Goal: Task Accomplishment & Management: Complete application form

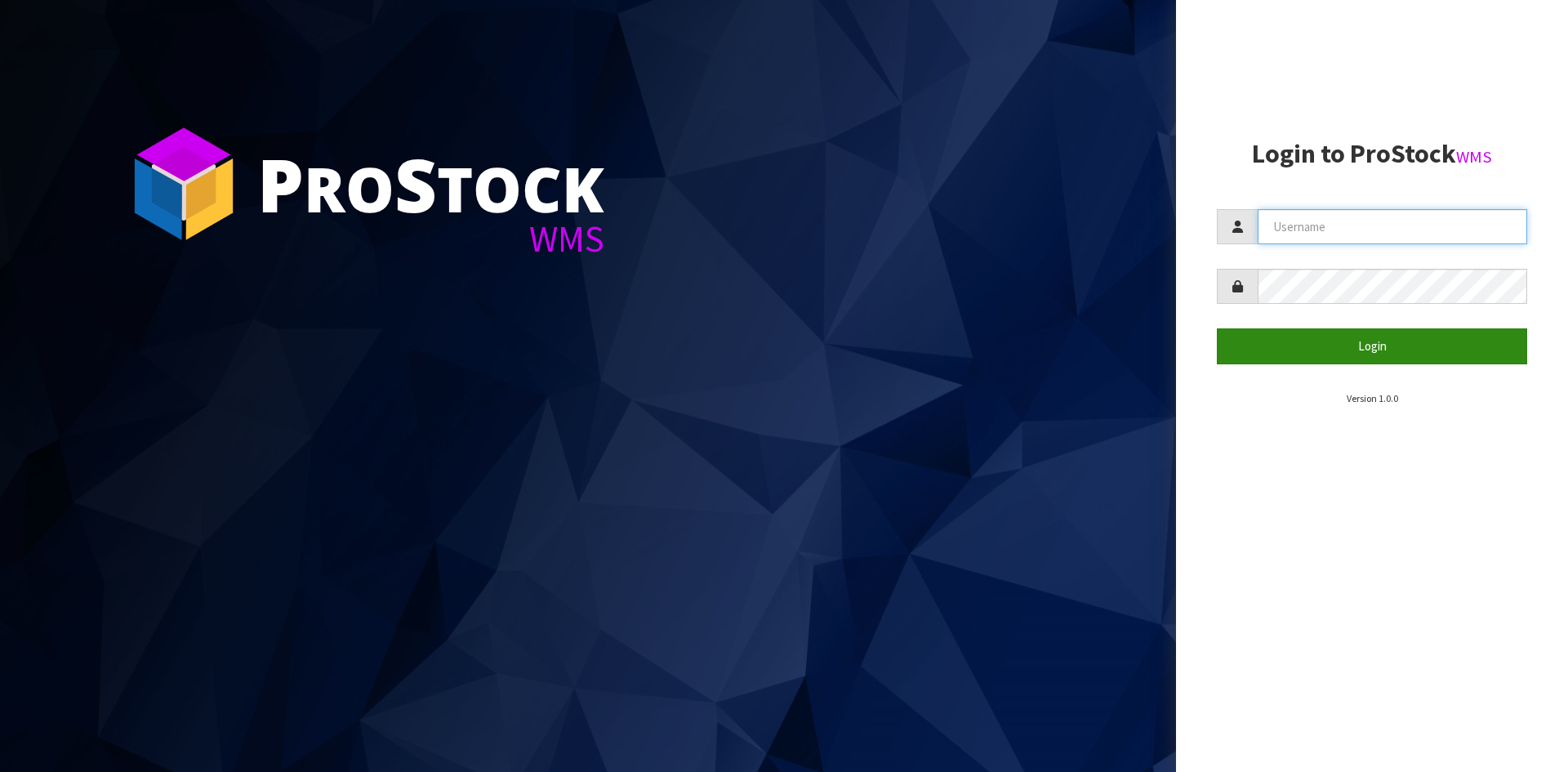
type input "YOURREFORMER"
drag, startPoint x: 1325, startPoint y: 341, endPoint x: 1198, endPoint y: 354, distance: 127.7
click at [1325, 340] on button "Login" at bounding box center [1372, 345] width 310 height 35
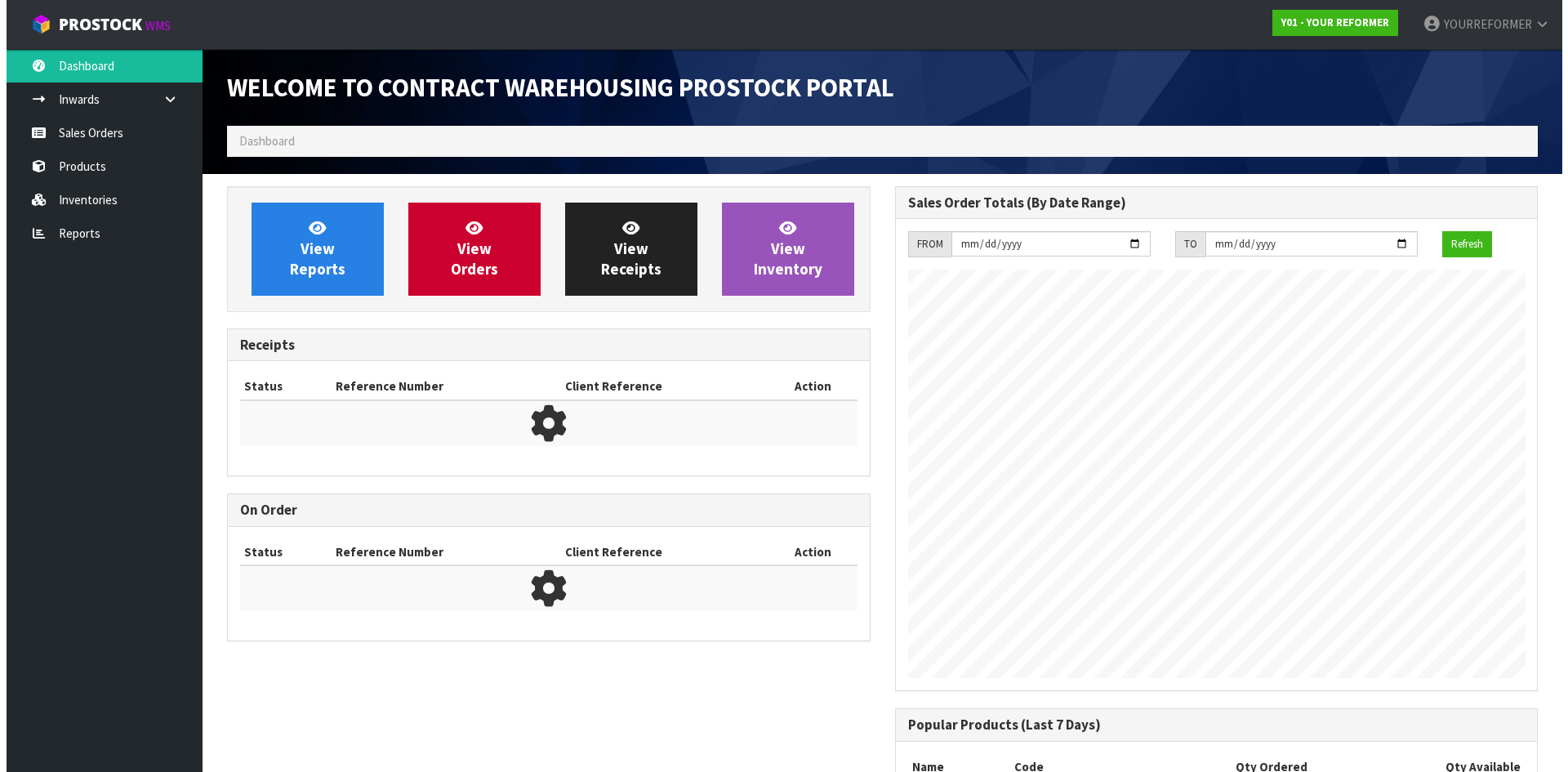
scroll to position [906, 667]
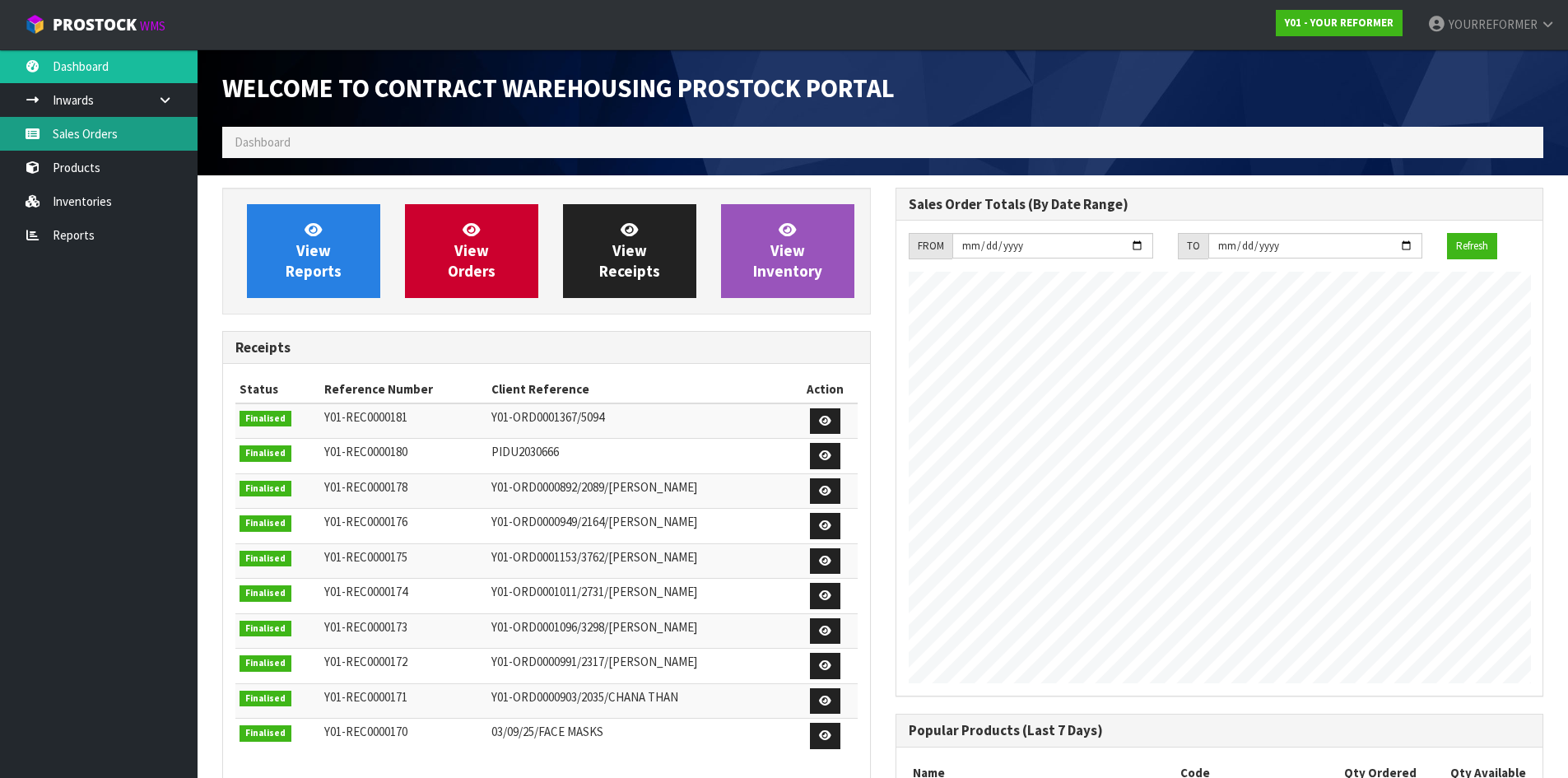
click at [123, 142] on link "Sales Orders" at bounding box center [98, 133] width 198 height 34
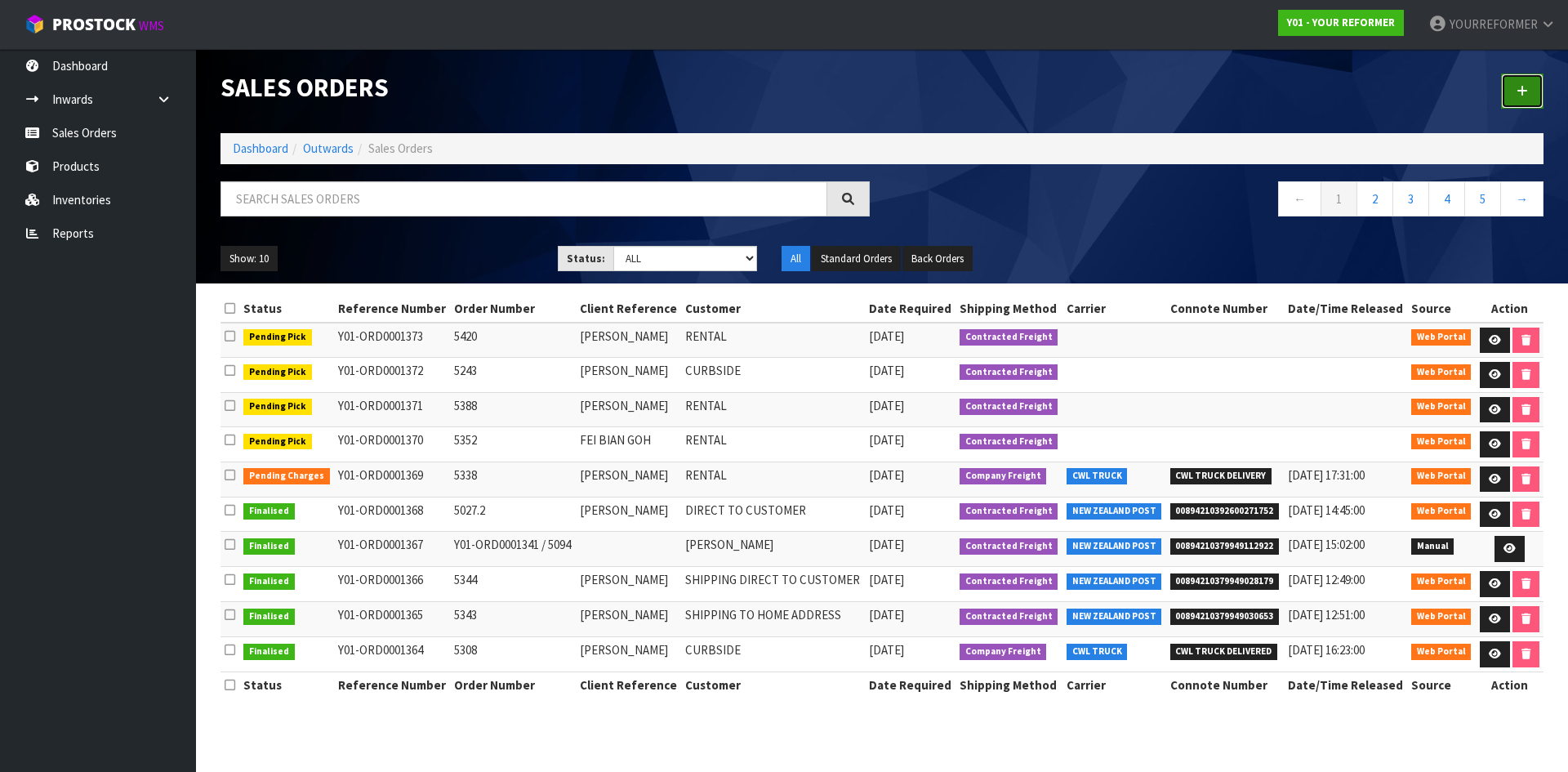
click at [1518, 88] on icon at bounding box center [1522, 91] width 11 height 12
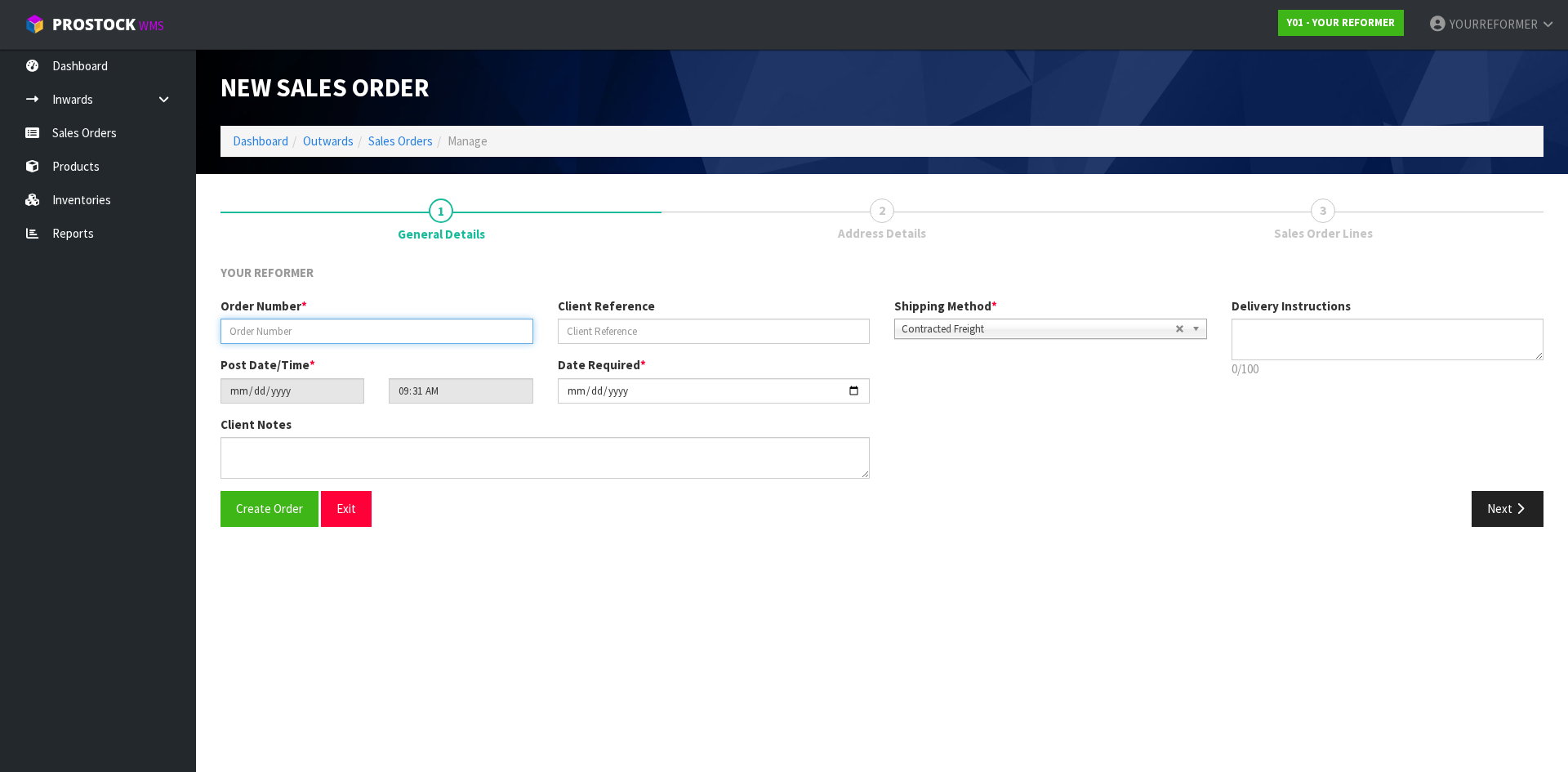
click at [383, 327] on input "text" at bounding box center [376, 331] width 313 height 25
paste input "4969"
click at [288, 335] on input "4969" at bounding box center [376, 331] width 313 height 25
type input "4969.2"
drag, startPoint x: 711, startPoint y: 341, endPoint x: 702, endPoint y: 338, distance: 9.5
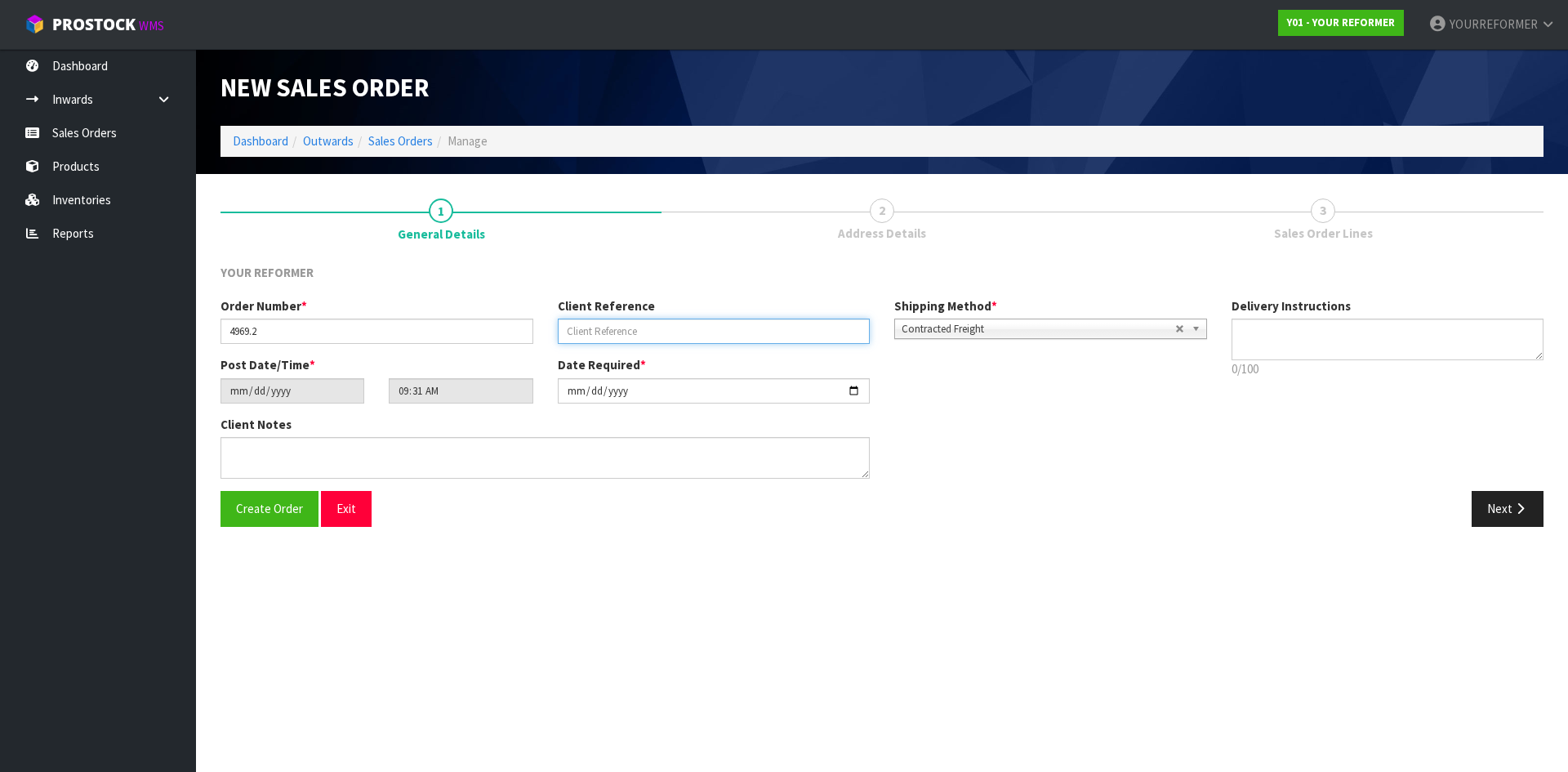
click at [706, 339] on input "text" at bounding box center [714, 331] width 313 height 25
drag, startPoint x: 628, startPoint y: 331, endPoint x: 991, endPoint y: 341, distance: 363.1
click at [629, 331] on input "text" at bounding box center [714, 331] width 313 height 25
paste input "[PERSON_NAME]"
type input "[PERSON_NAME]"
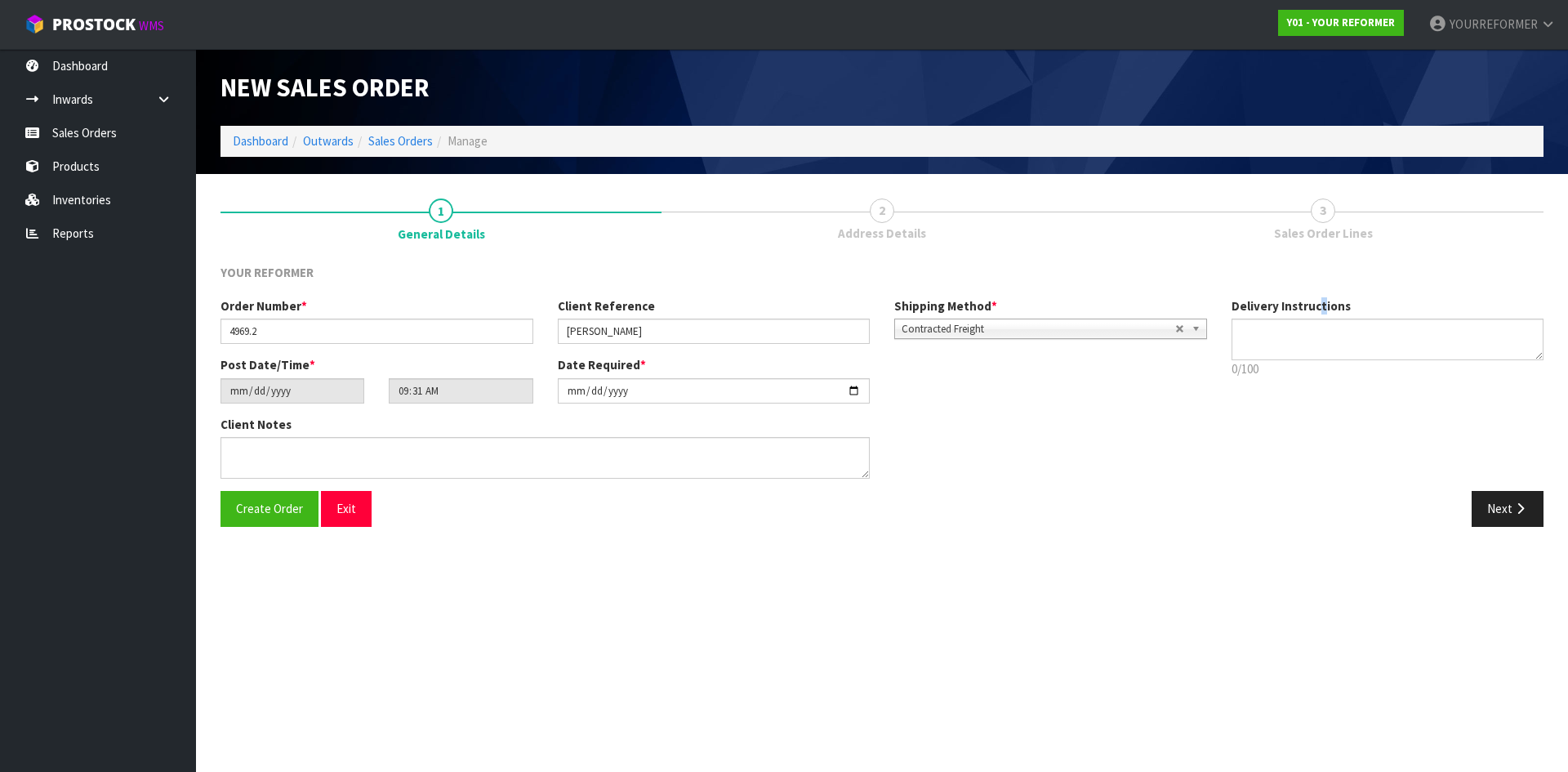
click at [1320, 313] on label "Delivery Instructions" at bounding box center [1292, 306] width 119 height 17
drag, startPoint x: 1347, startPoint y: 337, endPoint x: 1361, endPoint y: 339, distance: 14.1
click at [1348, 338] on textarea at bounding box center [1388, 339] width 313 height 41
type textarea "A"
drag, startPoint x: 1274, startPoint y: 344, endPoint x: 1284, endPoint y: 352, distance: 12.8
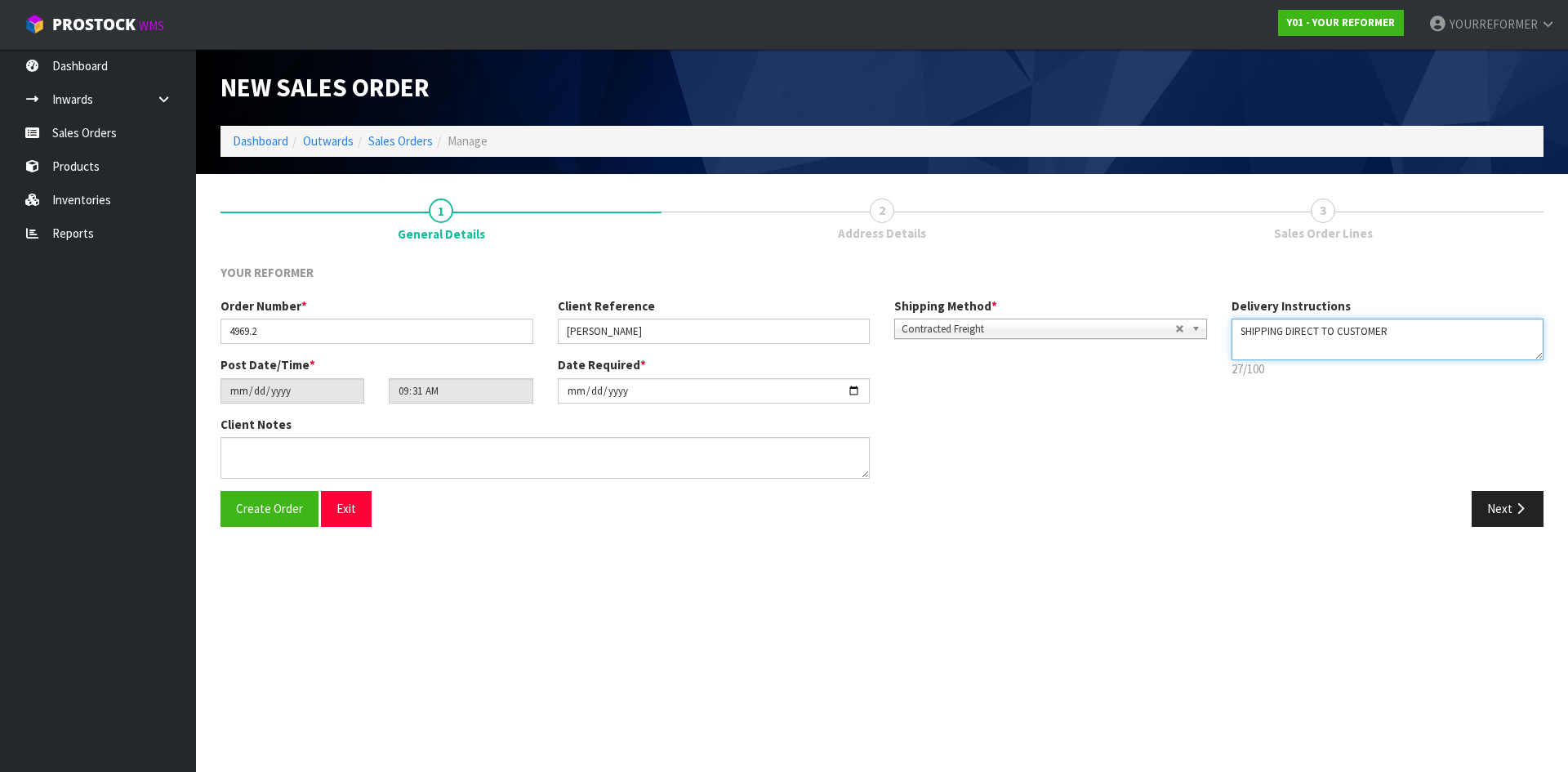
click at [1274, 344] on textarea at bounding box center [1388, 339] width 313 height 41
paste textarea "[PHONE_NUMBER]"
type textarea "SHIPPING DIRECT TO CUSTOMER [PHONE_NUMBER]"
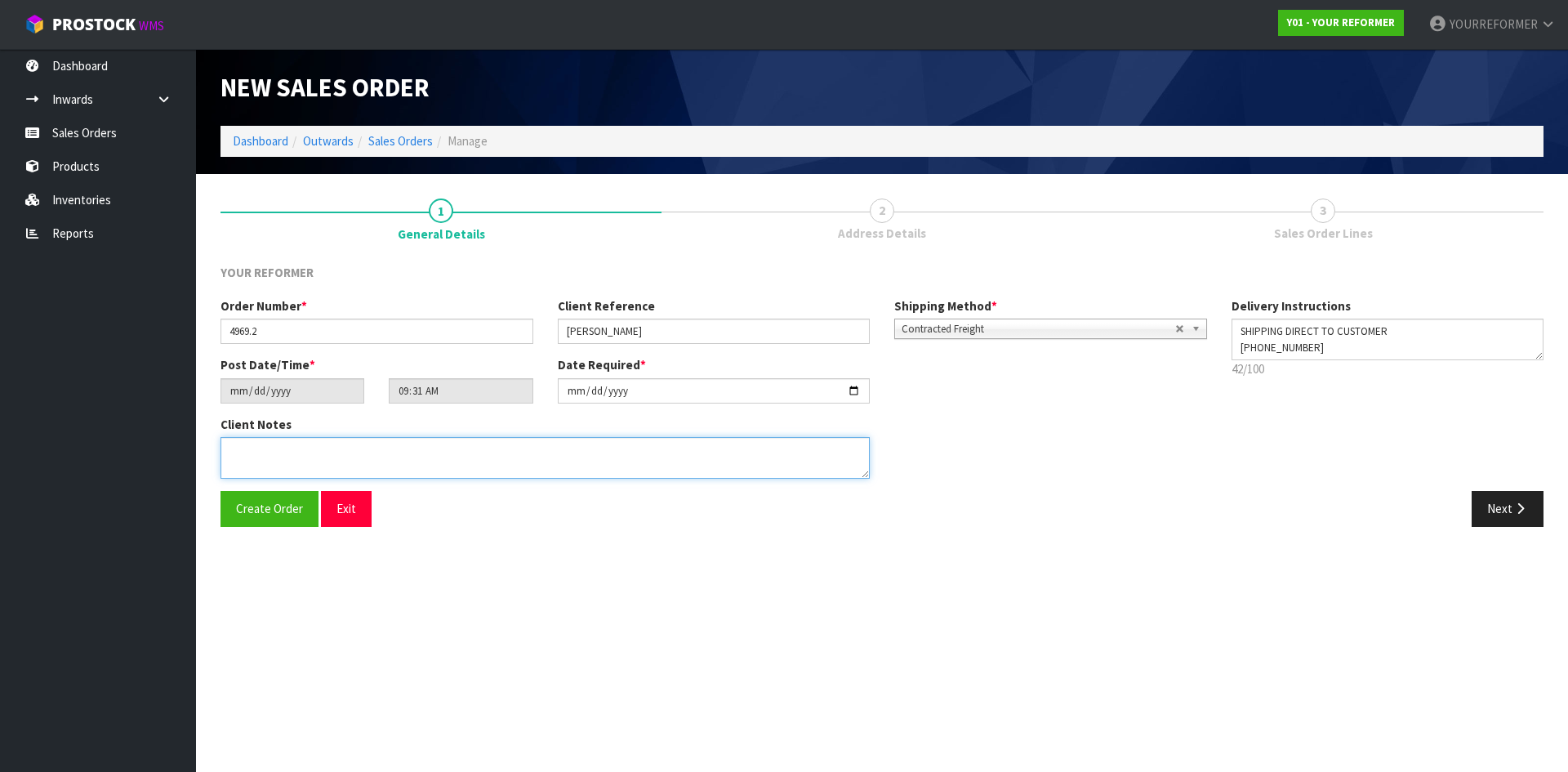
click at [397, 474] on textarea at bounding box center [545, 458] width 649 height 41
paste textarea "[PERSON_NAME] [STREET_ADDRESS][PERSON_NAME] [PHONE_NUMBER]"
type textarea "[PERSON_NAME] [STREET_ADDRESS][PERSON_NAME] [PHONE_NUMBER]"
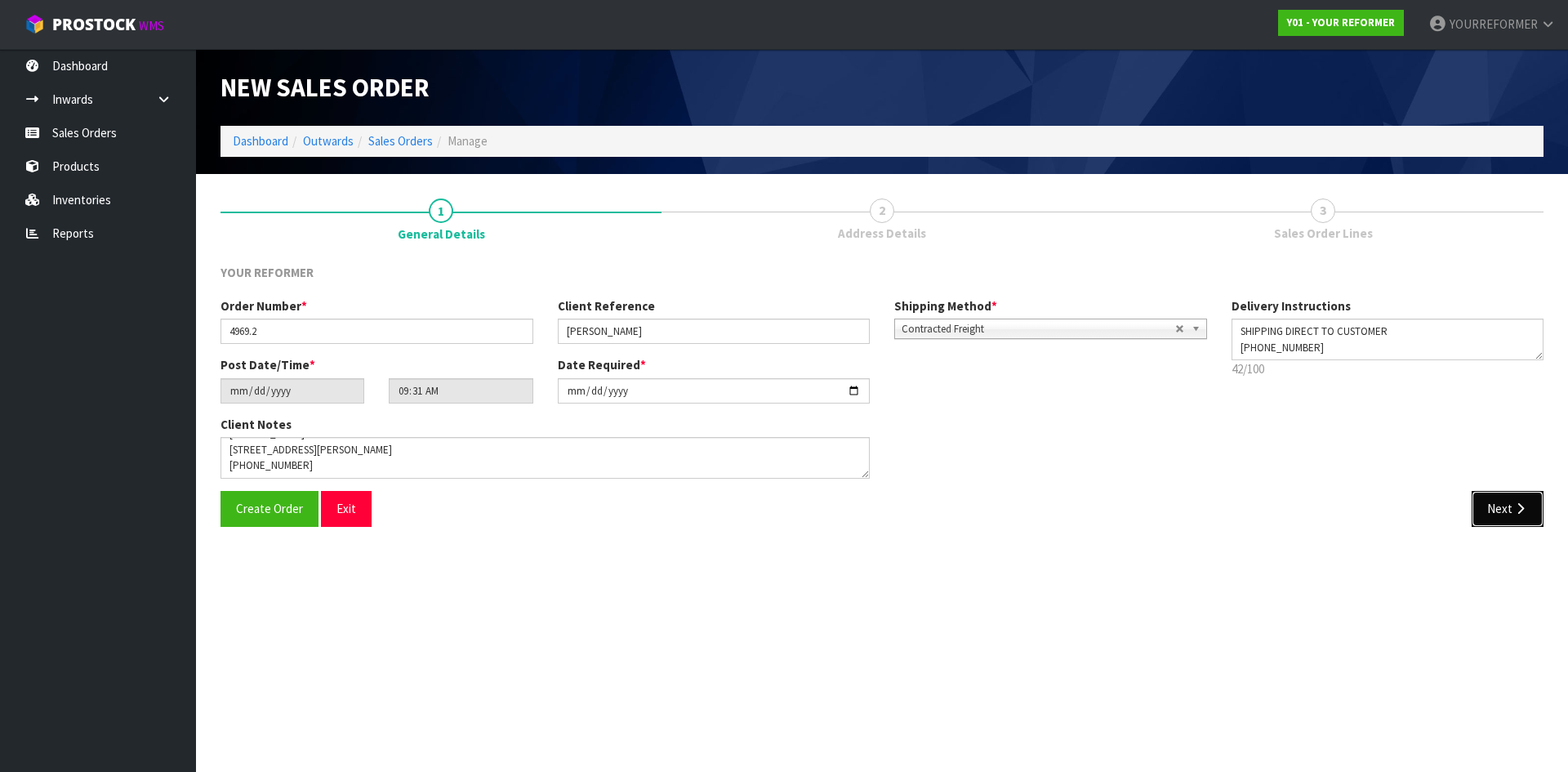
click at [1521, 509] on icon "button" at bounding box center [1521, 509] width 16 height 12
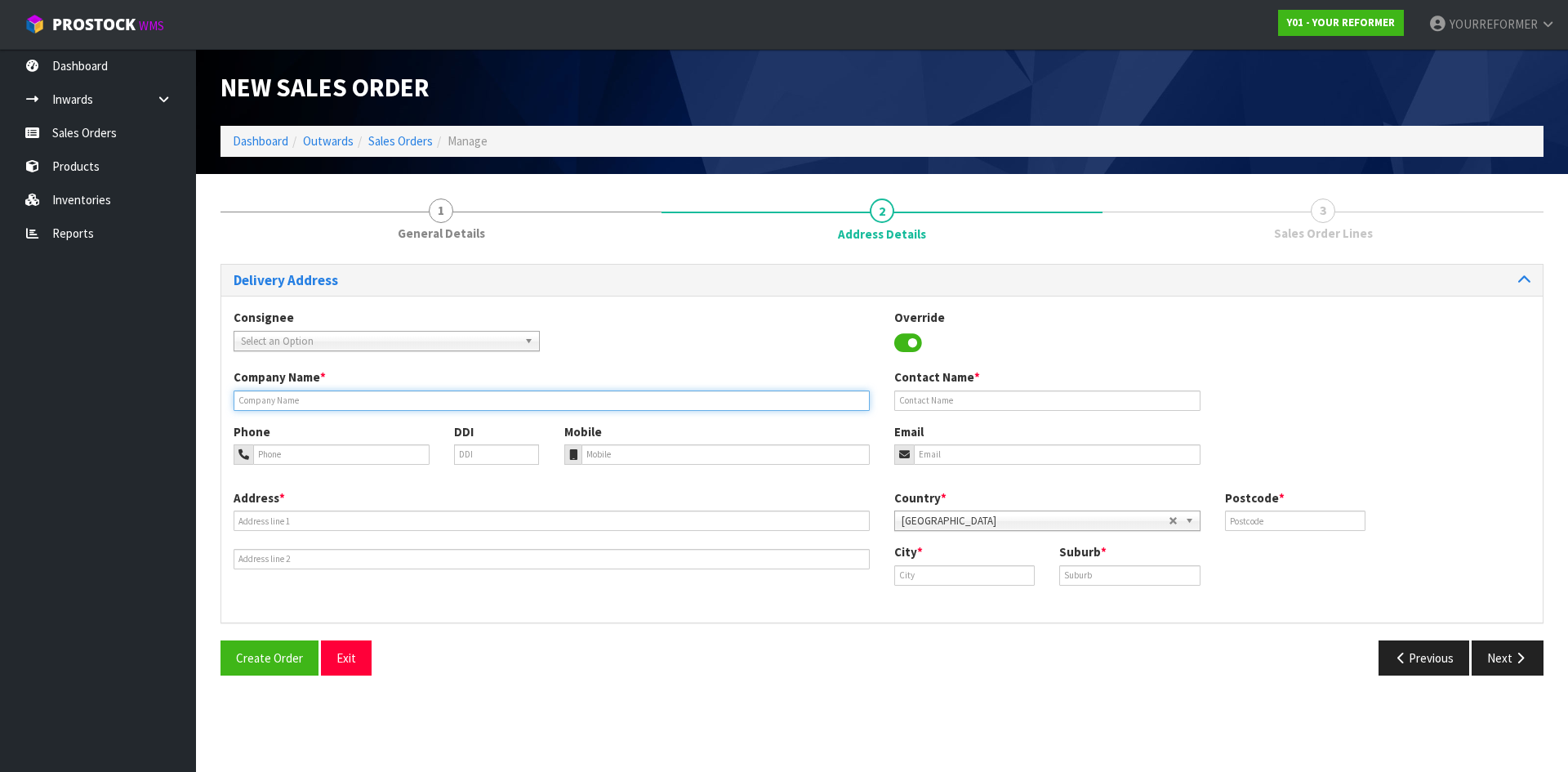
click at [310, 402] on input "text" at bounding box center [552, 401] width 636 height 21
type input "SHIPPING DIRECT TO CUSTOMER"
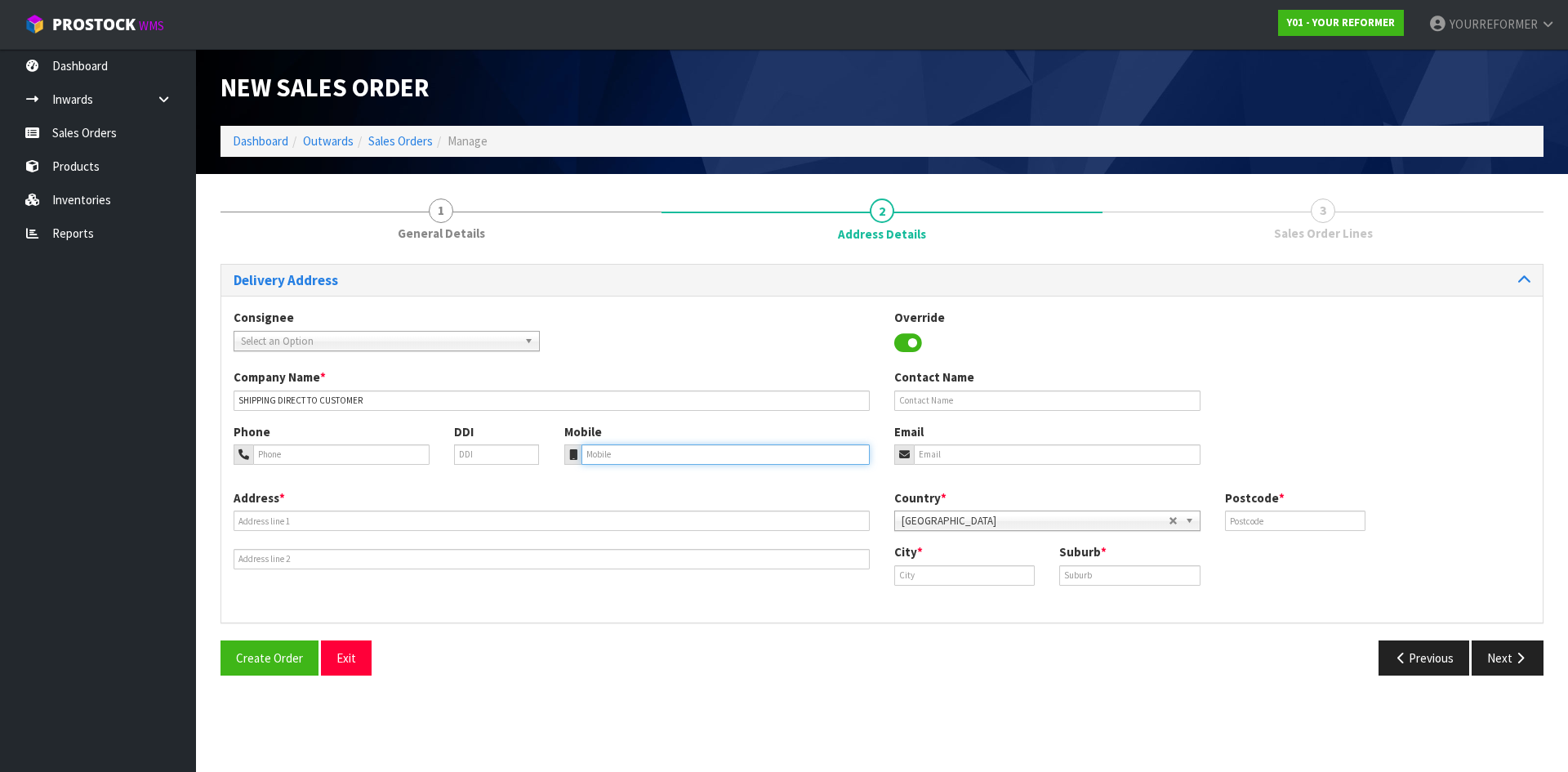
click at [616, 457] on input "tel" at bounding box center [726, 455] width 289 height 21
paste input "[PHONE_NUMBER]"
type input "[PHONE_NUMBER]"
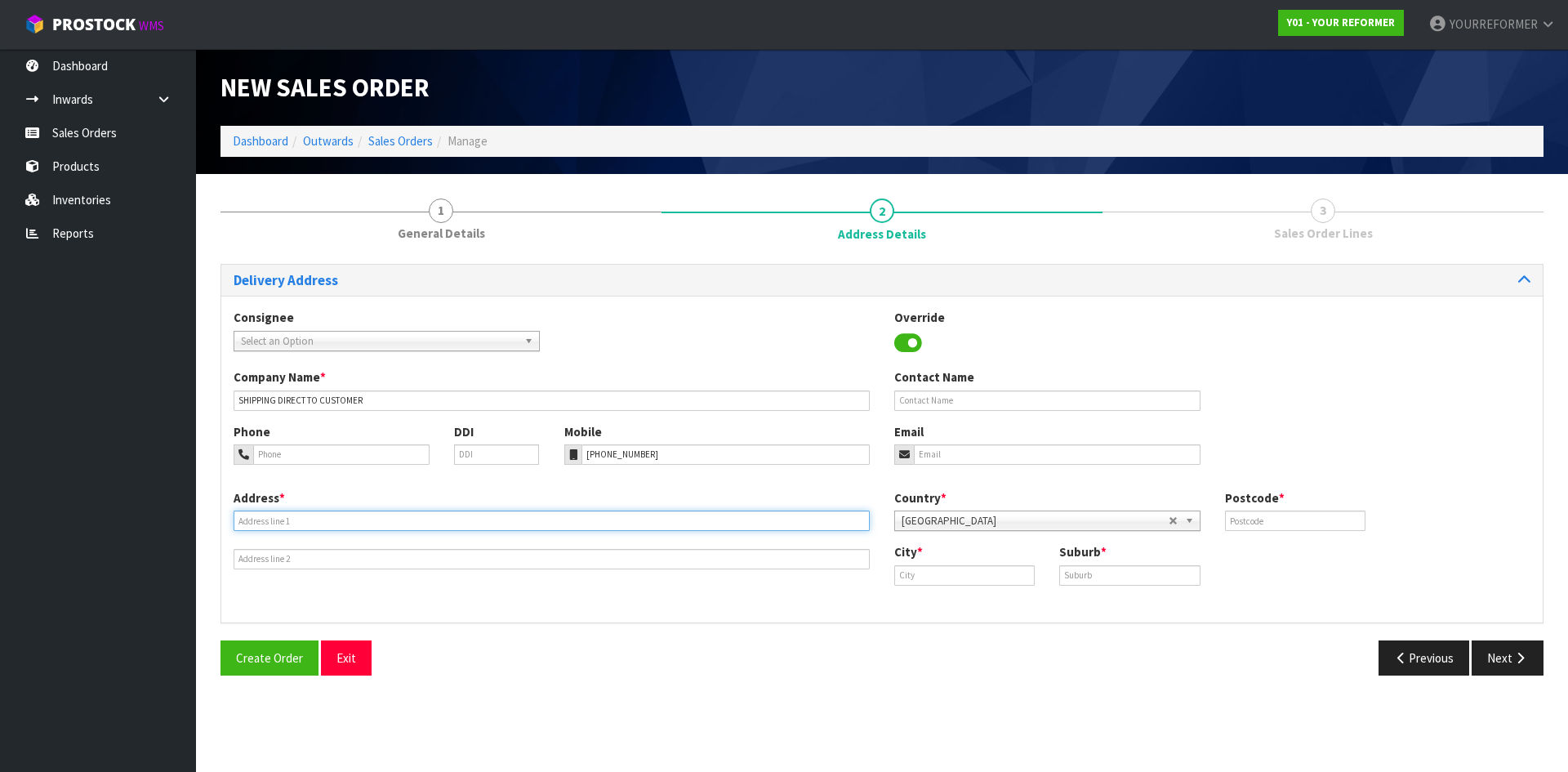
click at [254, 528] on input "text" at bounding box center [552, 521] width 636 height 21
paste input "[STREET_ADDRESS][PERSON_NAME]"
type input "[STREET_ADDRESS][PERSON_NAME]"
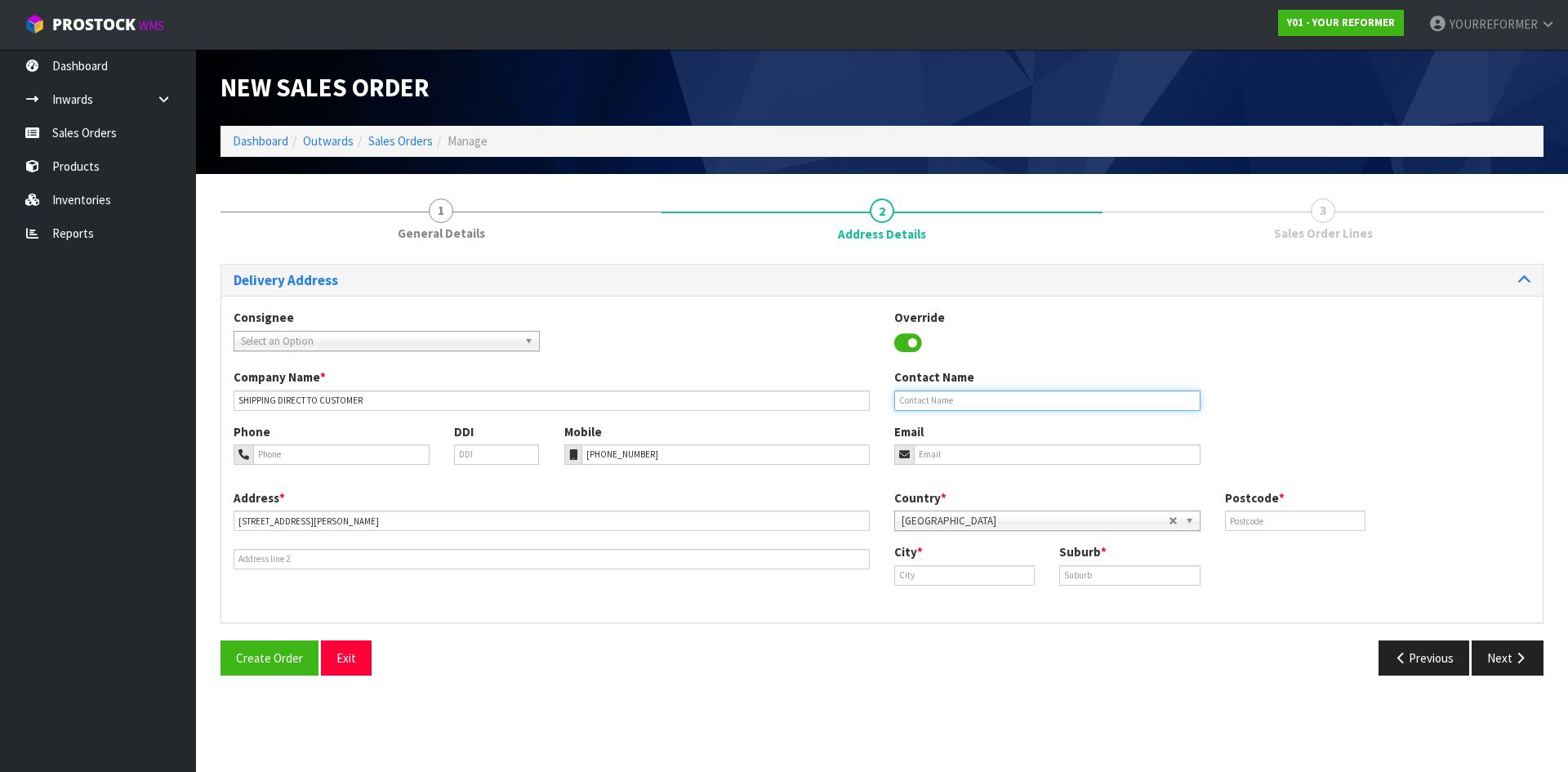
click at [998, 401] on input "text" at bounding box center [1047, 401] width 307 height 21
paste input "[PERSON_NAME]"
type input "[PERSON_NAME]"
click at [945, 449] on input "email" at bounding box center [1058, 455] width 287 height 21
click at [977, 450] on input "email" at bounding box center [1058, 455] width 287 height 21
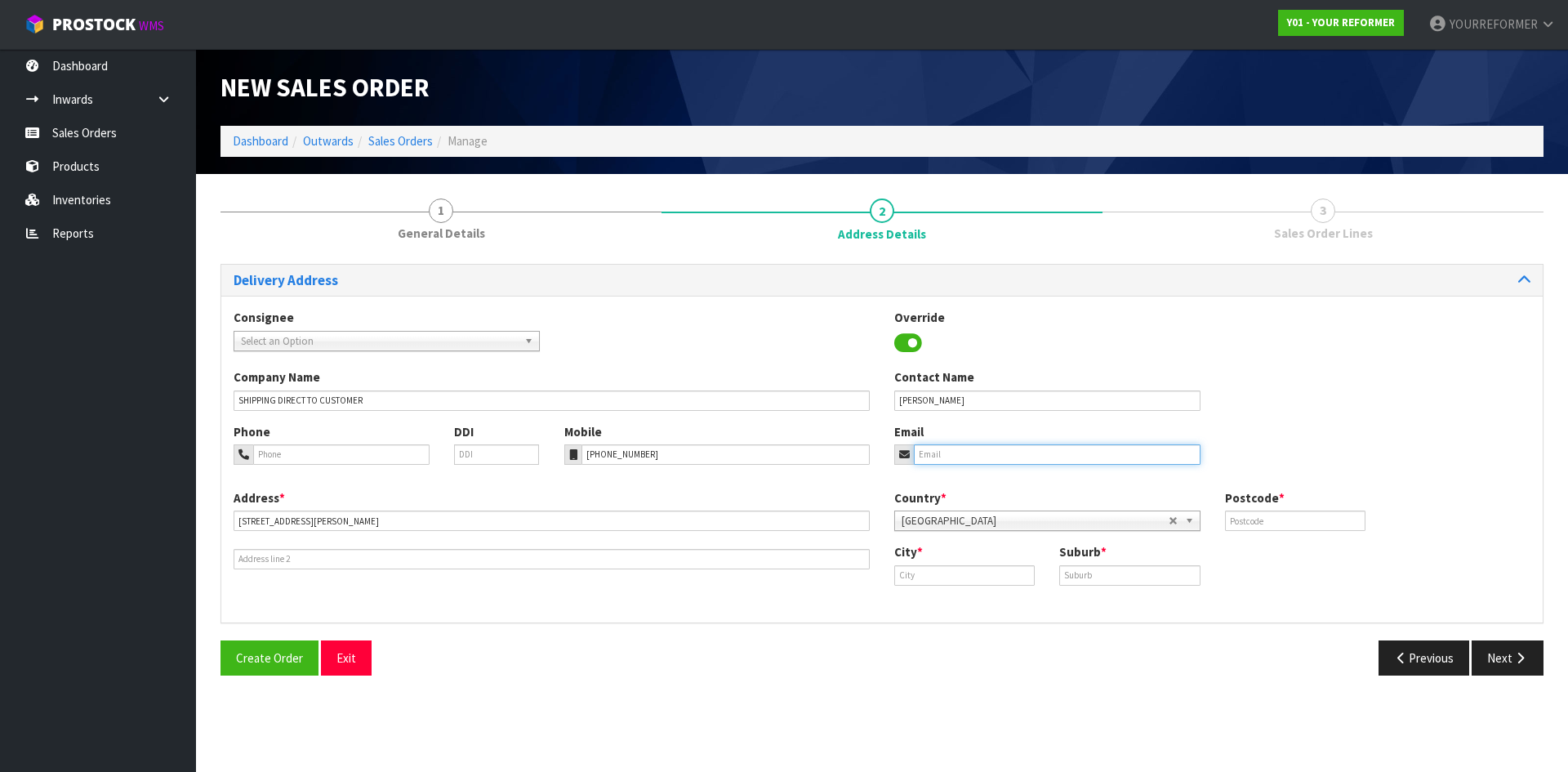
paste input "[EMAIL_ADDRESS][DOMAIN_NAME]"
type input "[EMAIL_ADDRESS][DOMAIN_NAME]"
click at [1337, 530] on div "Country * [GEOGRAPHIC_DATA] [GEOGRAPHIC_DATA] [GEOGRAPHIC_DATA] [GEOGRAPHIC_DAT…" at bounding box center [1212, 516] width 661 height 54
click at [1336, 528] on input "text" at bounding box center [1295, 521] width 141 height 21
click at [1326, 529] on input "text" at bounding box center [1295, 521] width 141 height 21
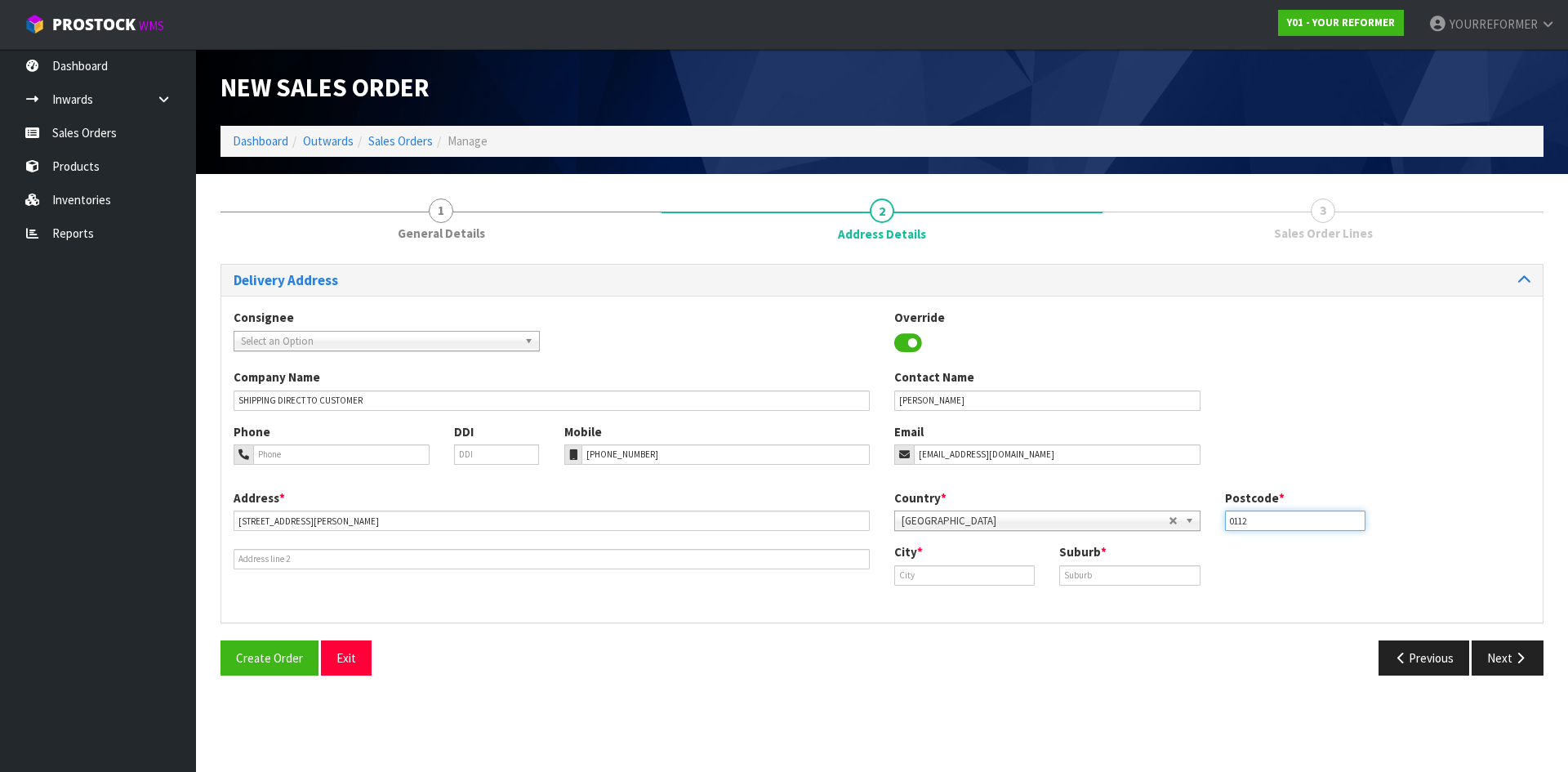
type input "0112"
click at [935, 566] on input "text" at bounding box center [964, 576] width 141 height 21
paste input "Whangarei"
type input "Whangarei"
click at [1136, 594] on div "City * [GEOGRAPHIC_DATA] Suburb *" at bounding box center [1212, 570] width 661 height 54
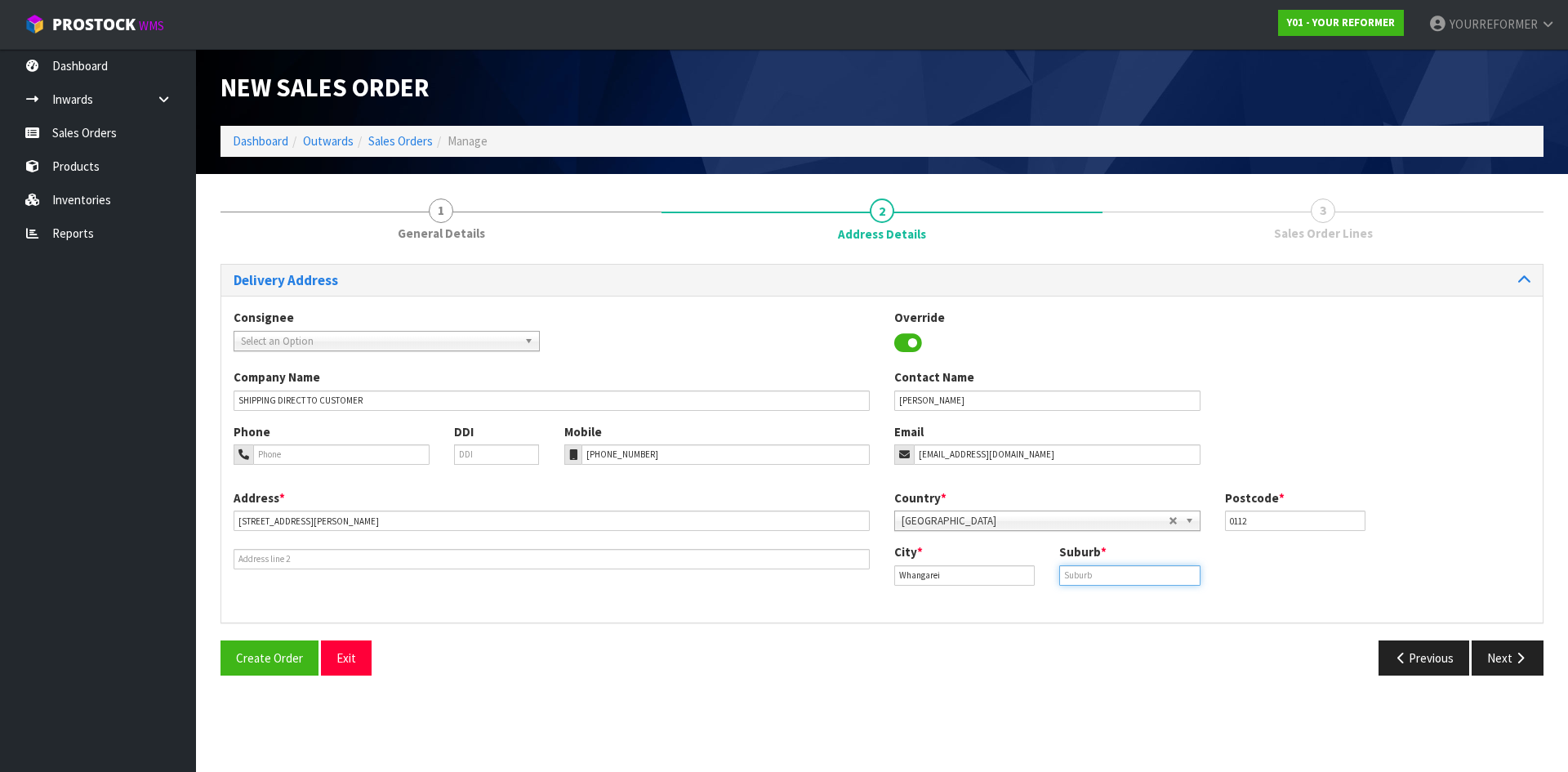
drag, startPoint x: 1134, startPoint y: 571, endPoint x: 1325, endPoint y: 586, distance: 191.6
click at [1134, 571] on input "text" at bounding box center [1129, 576] width 141 height 21
paste input "[GEOGRAPHIC_DATA]"
type input "[GEOGRAPHIC_DATA]"
click at [1541, 655] on button "Next" at bounding box center [1508, 658] width 72 height 35
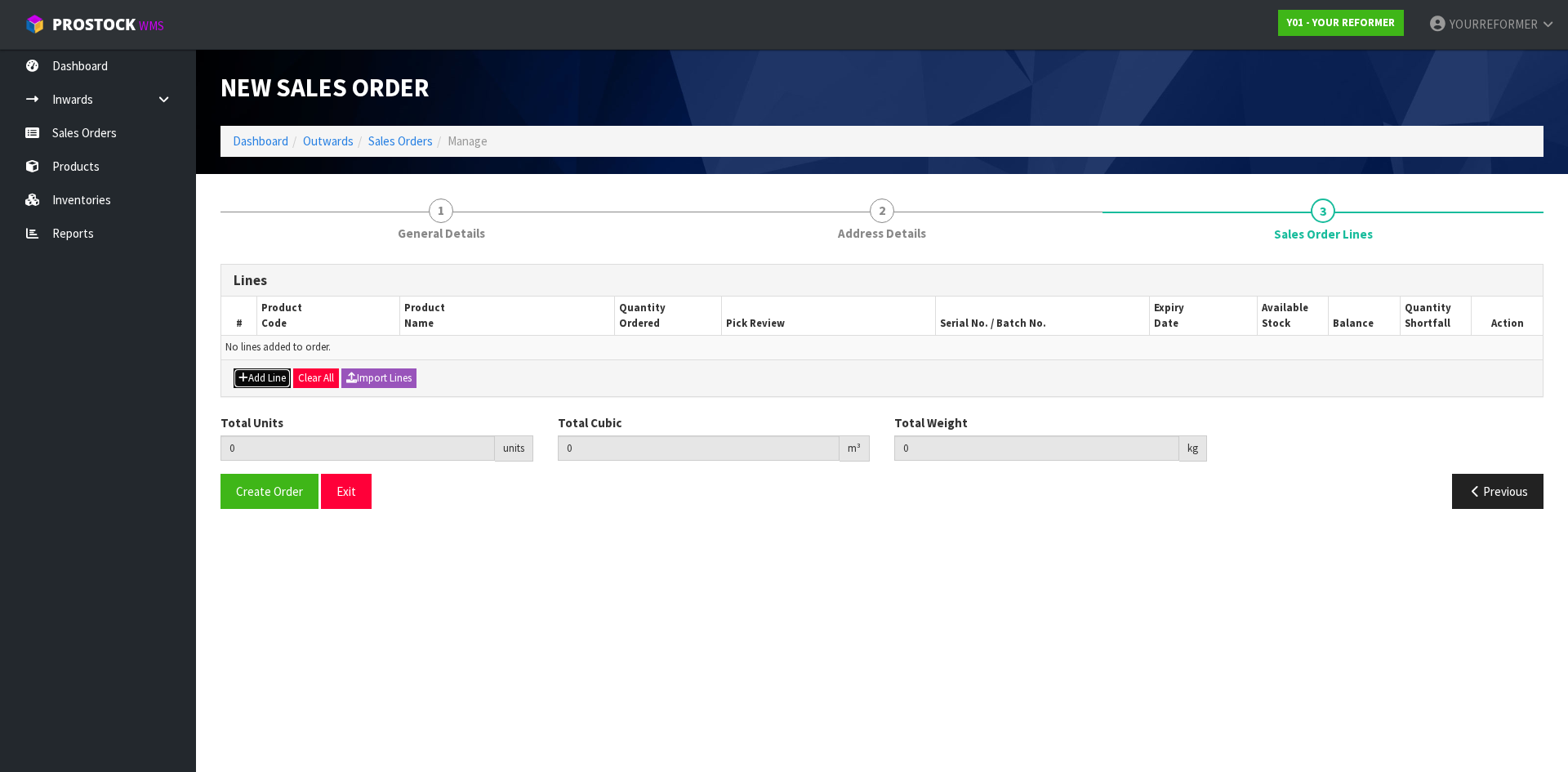
drag, startPoint x: 265, startPoint y: 376, endPoint x: 300, endPoint y: 372, distance: 35.2
click at [266, 377] on button "Add Line" at bounding box center [262, 378] width 57 height 20
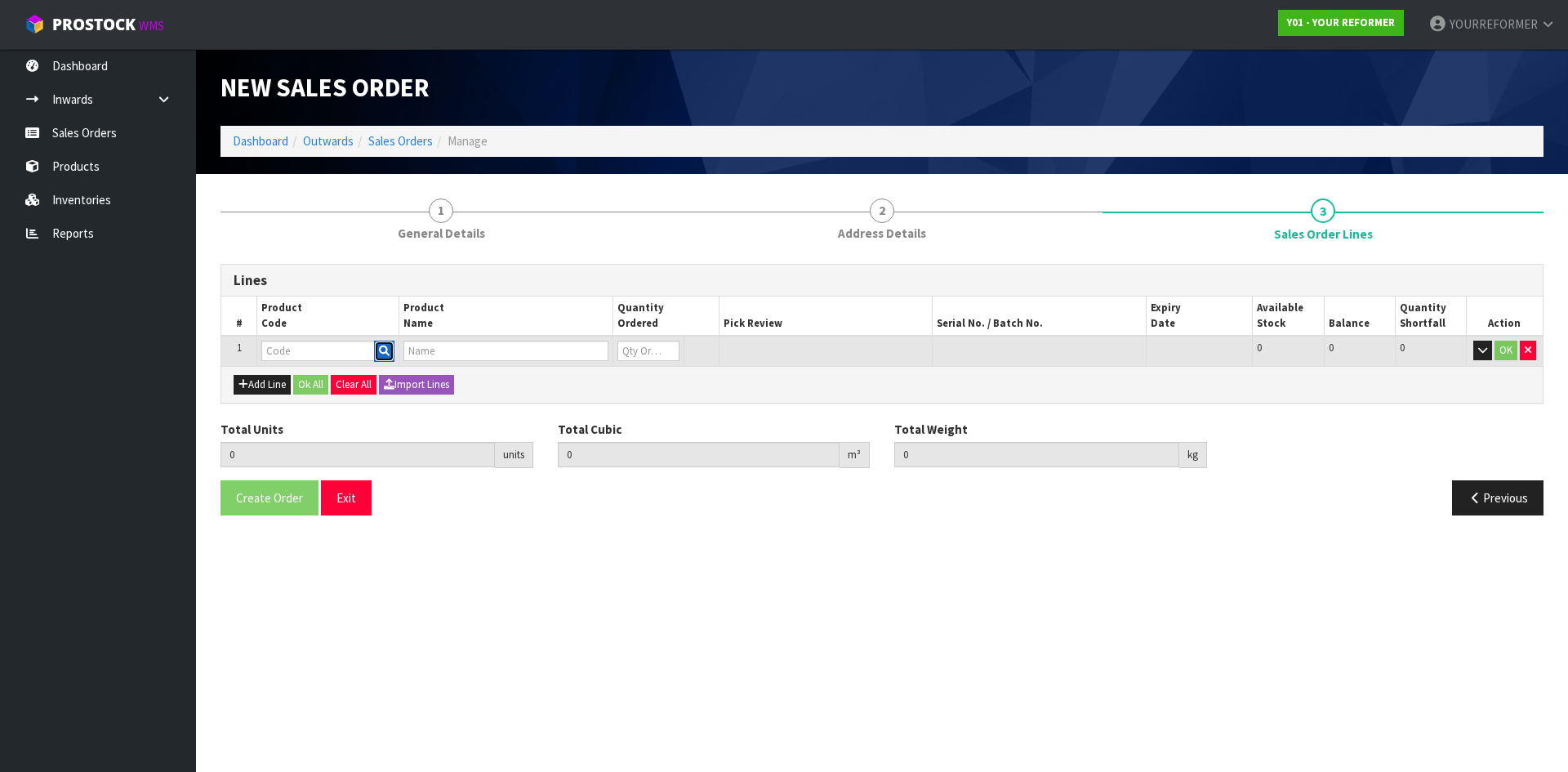
click at [386, 349] on icon "button" at bounding box center [384, 351] width 10 height 10
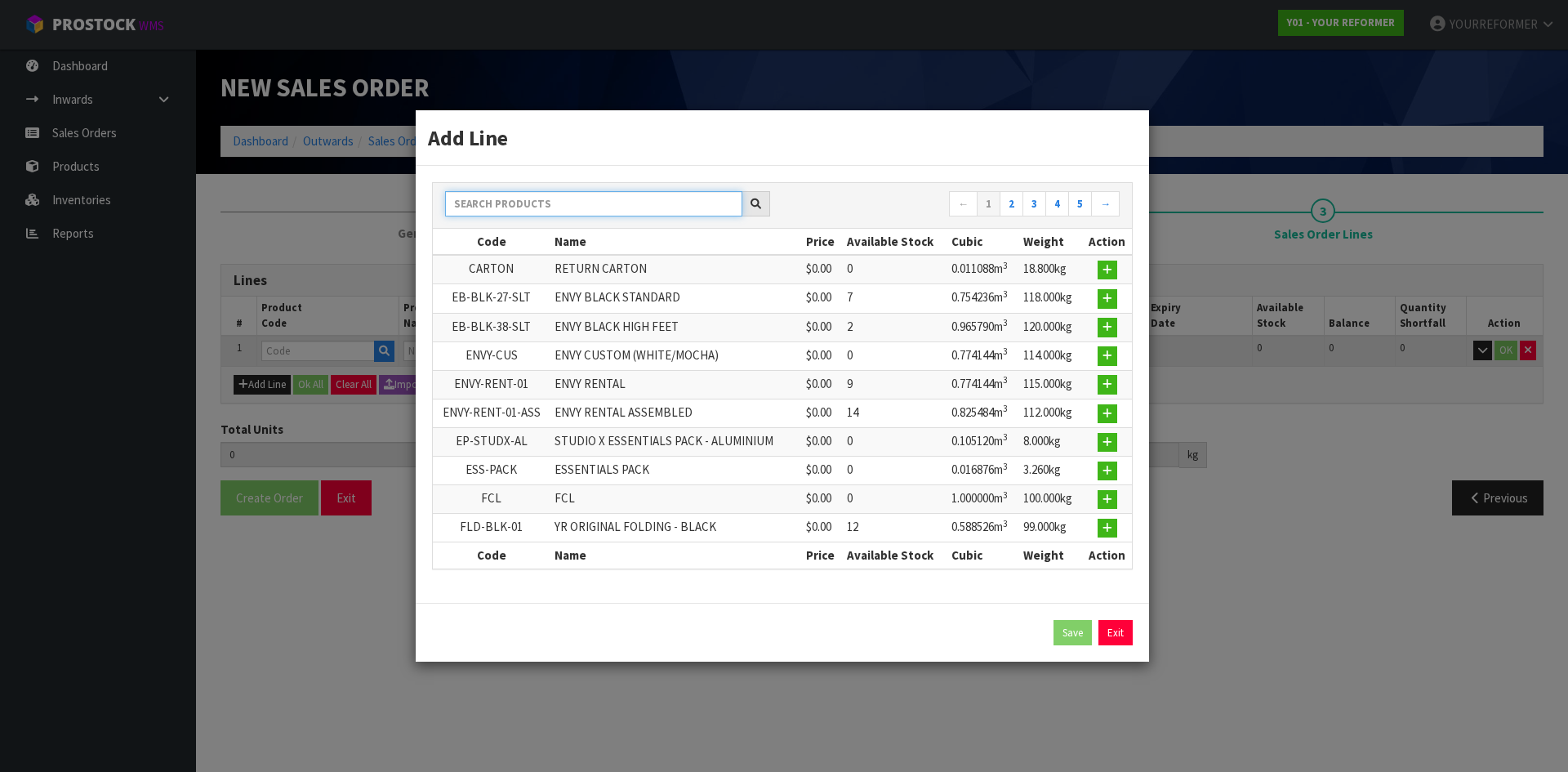
click at [493, 194] on input "text" at bounding box center [594, 203] width 297 height 25
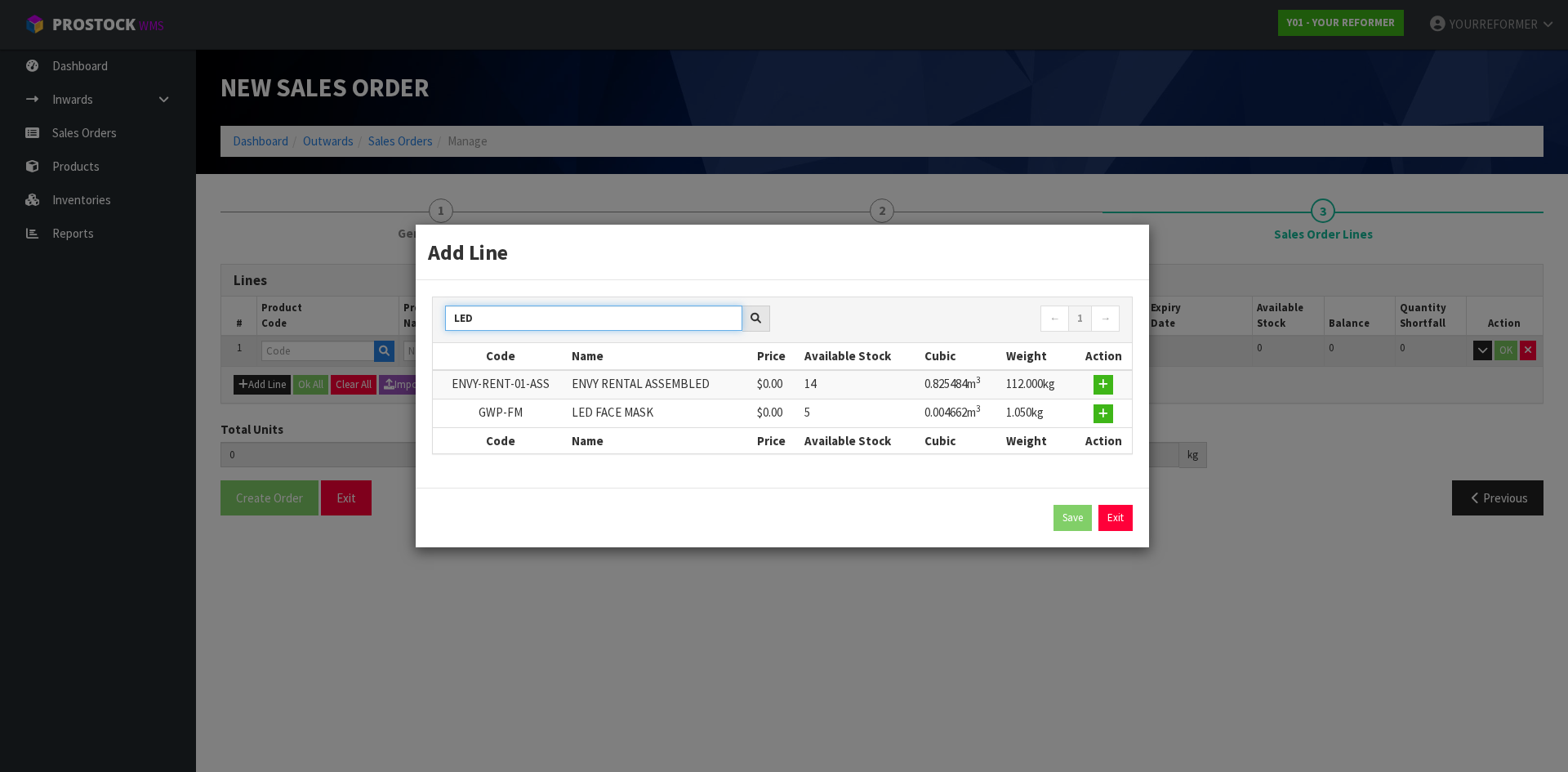
type input "LED"
click at [1110, 420] on button "button" at bounding box center [1103, 414] width 20 height 20
type input "0.000000"
type input "0.000"
type input "GWP-FM"
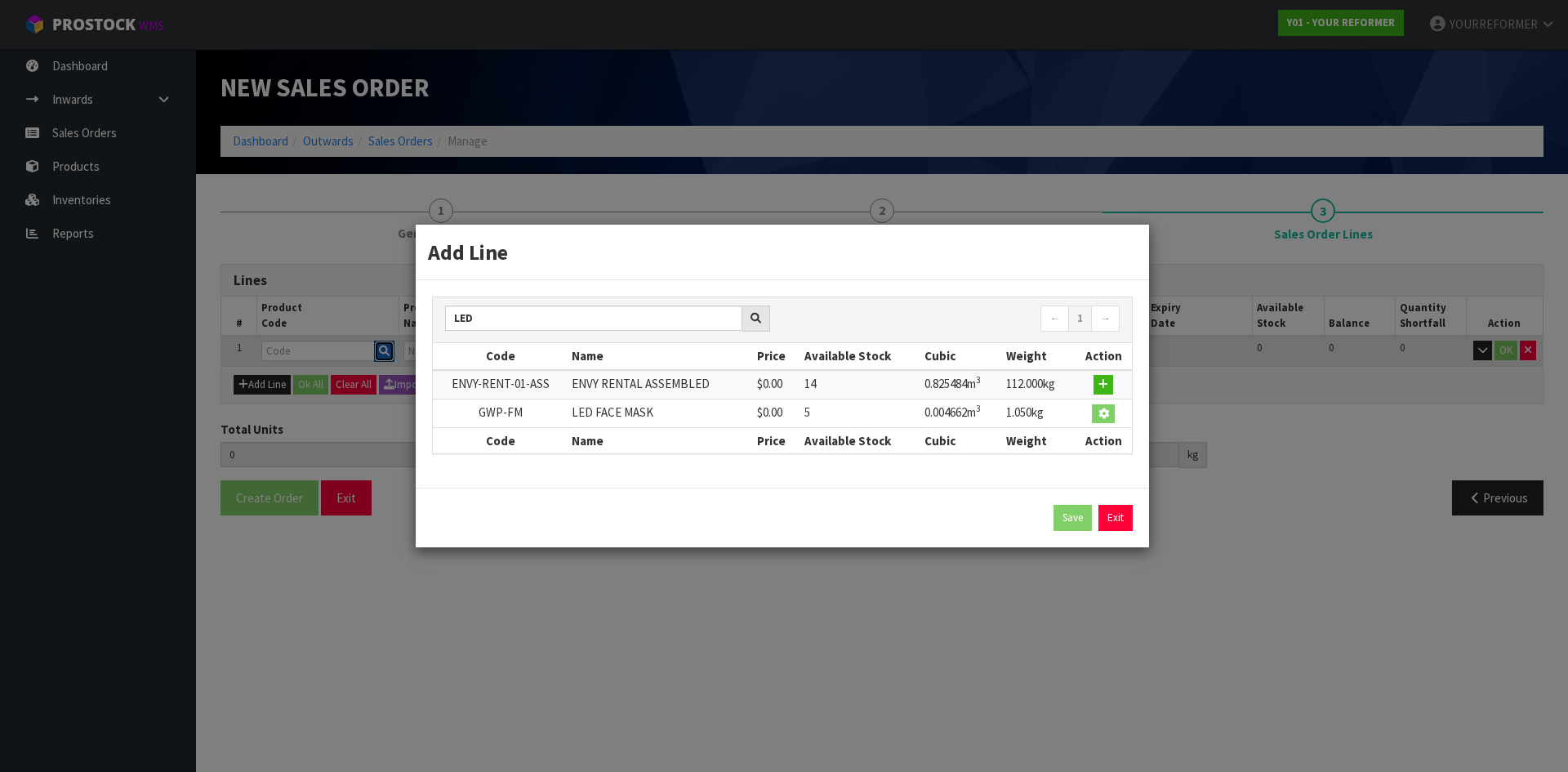
type input "LED FACE MASK"
type input "0"
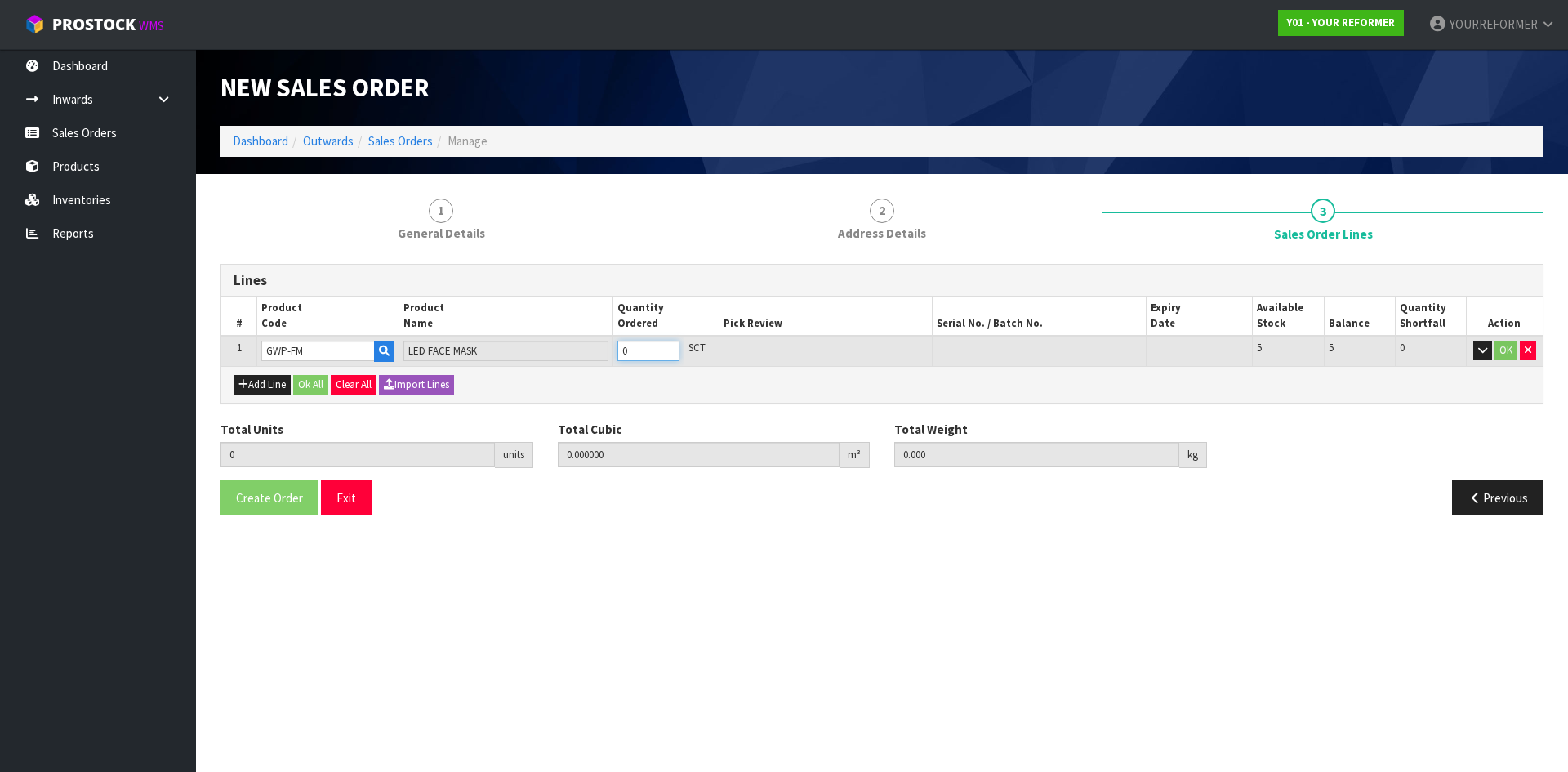
type input "1"
type input "0.004662"
type input "1.05"
type input "1"
click at [667, 344] on input "1" at bounding box center [648, 351] width 62 height 21
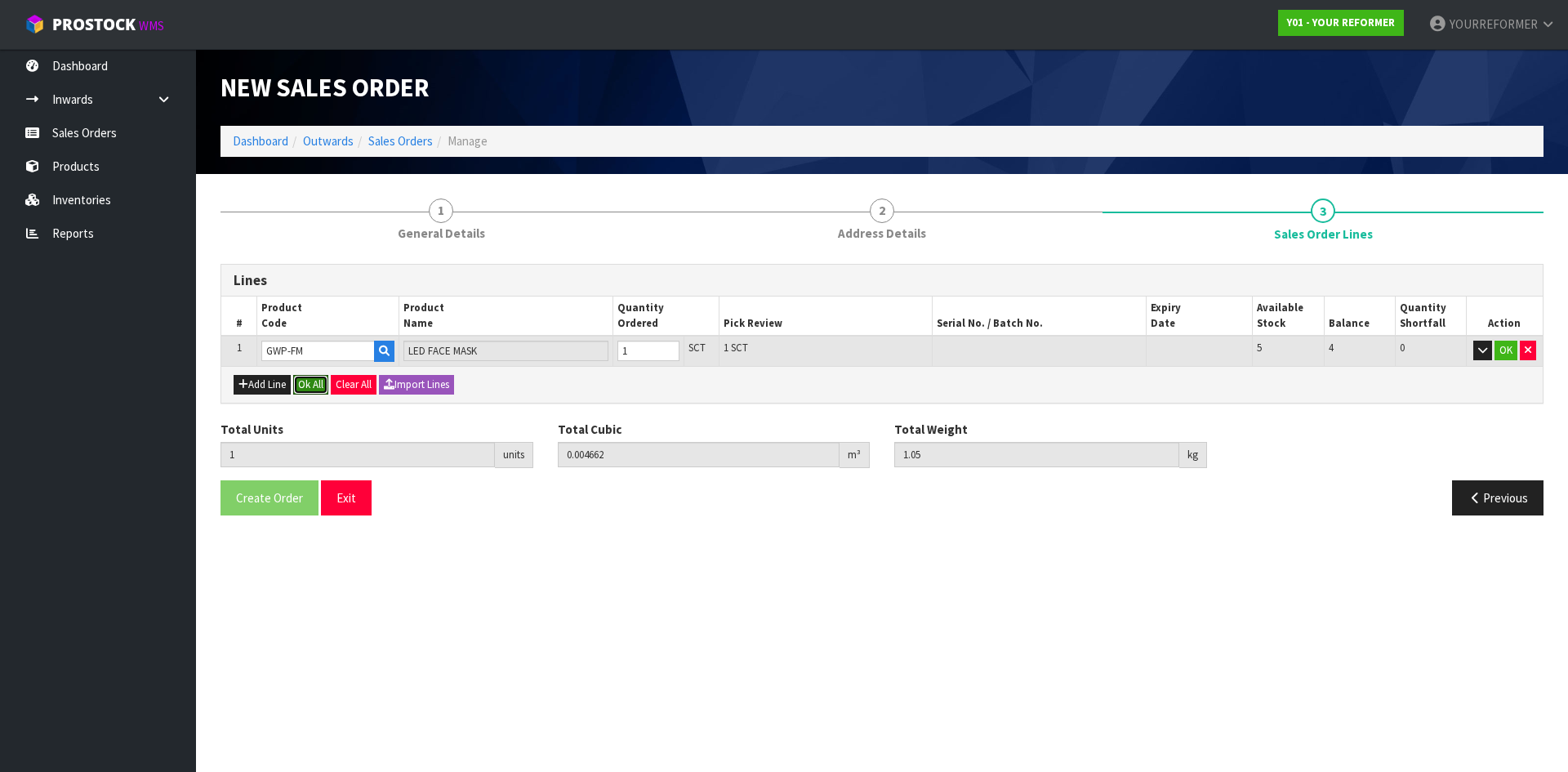
click at [314, 380] on button "Ok All" at bounding box center [311, 384] width 35 height 20
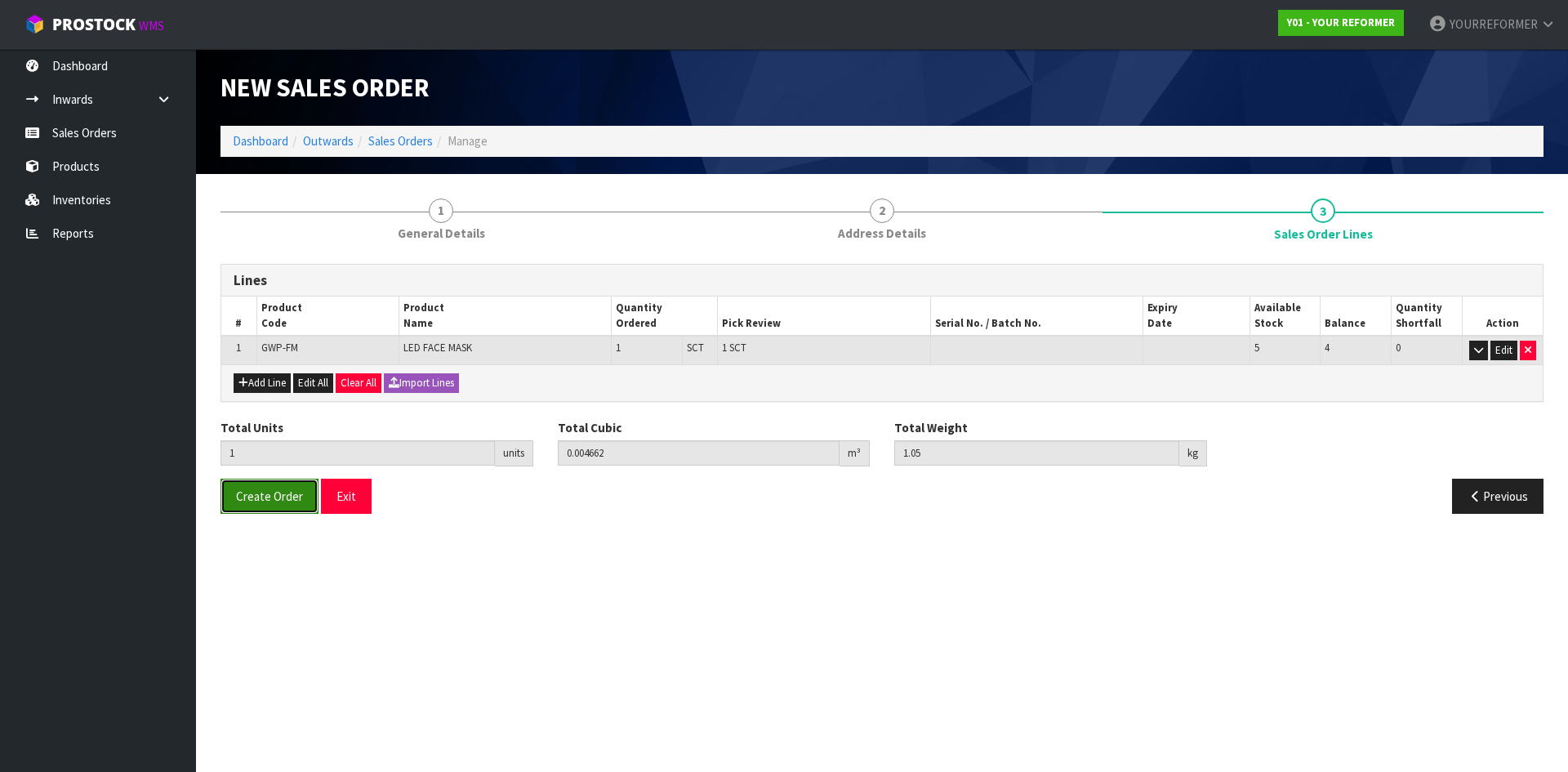
click at [262, 490] on span "Create Order" at bounding box center [269, 497] width 67 height 16
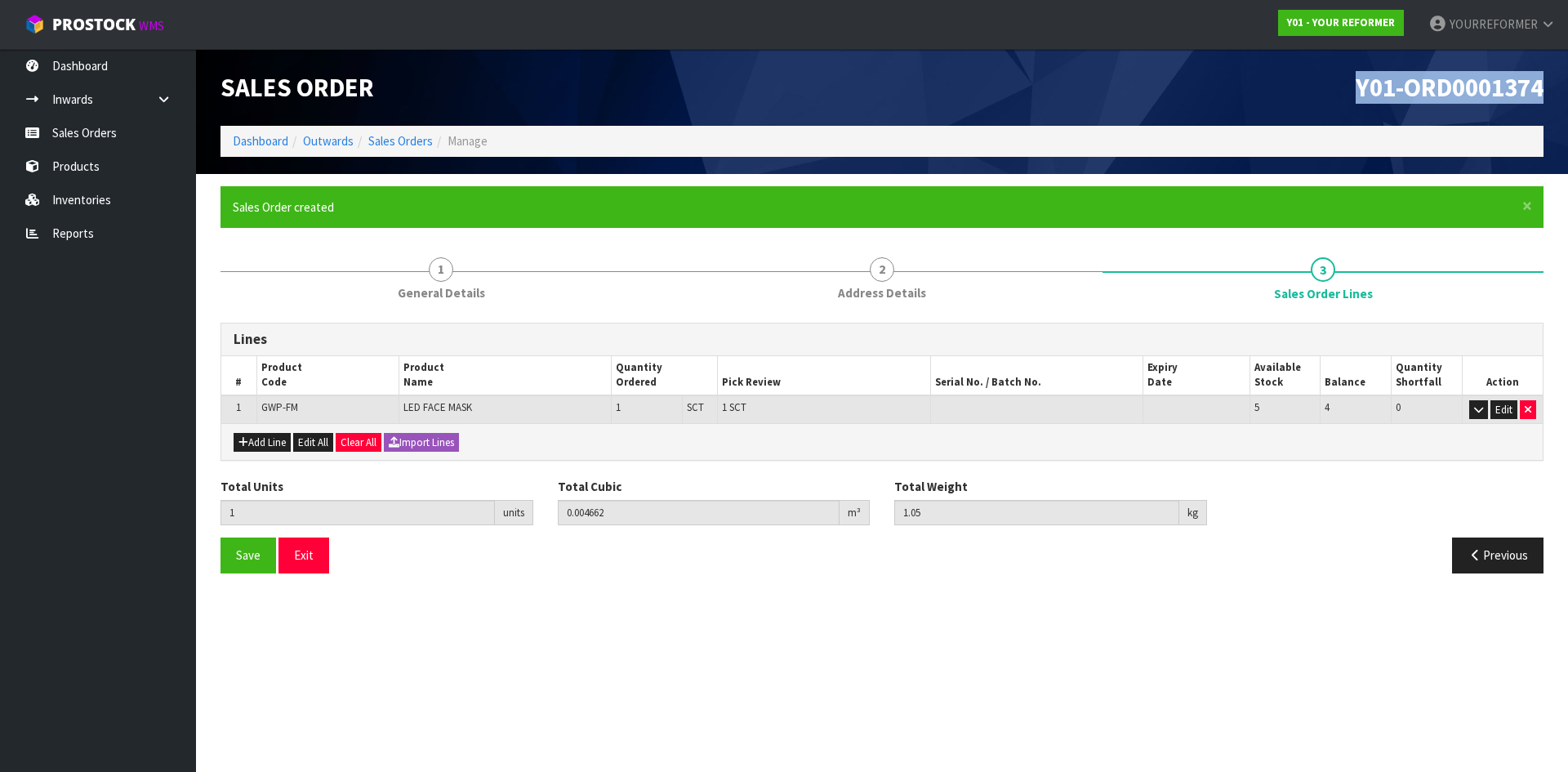
drag, startPoint x: 1553, startPoint y: 89, endPoint x: 1119, endPoint y: 136, distance: 436.5
click at [1229, 89] on div "Y01-ORD0001374" at bounding box center [1219, 87] width 673 height 77
copy span "Y01-ORD0001374"
click at [132, 138] on link "Sales Orders" at bounding box center [98, 132] width 196 height 34
